Goal: Navigation & Orientation: Go to known website

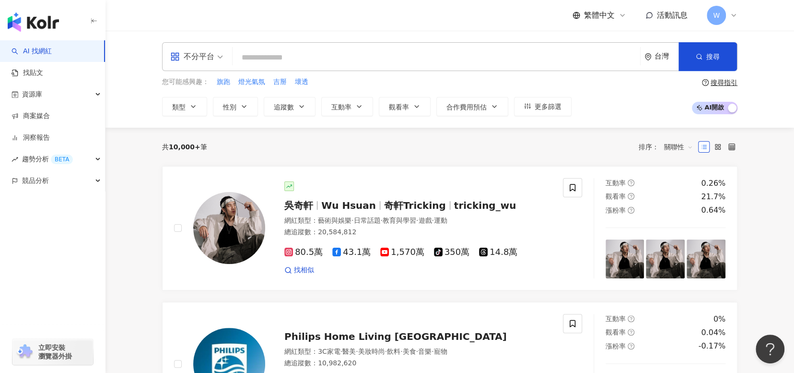
click at [80, 350] on div "立即安裝 瀏覽器外掛" at bounding box center [52, 352] width 81 height 26
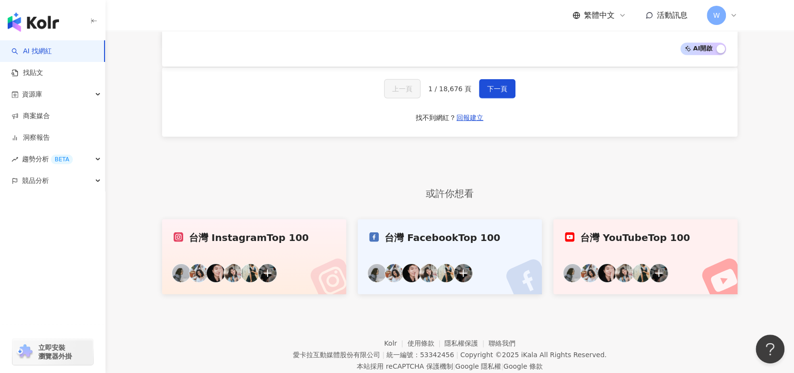
scroll to position [1757, 0]
